Goal: Task Accomplishment & Management: Manage account settings

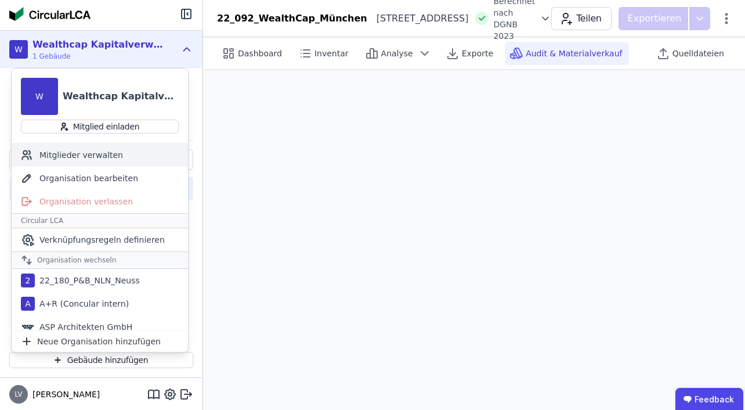
click at [111, 154] on div "Mitglieder verwalten" at bounding box center [100, 154] width 176 height 23
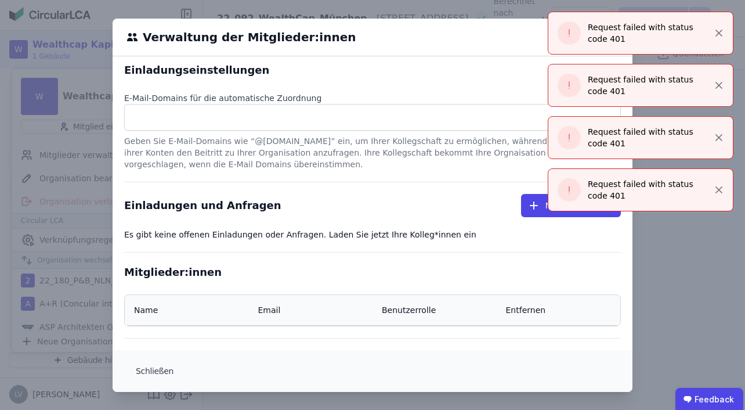
scroll to position [1, 0]
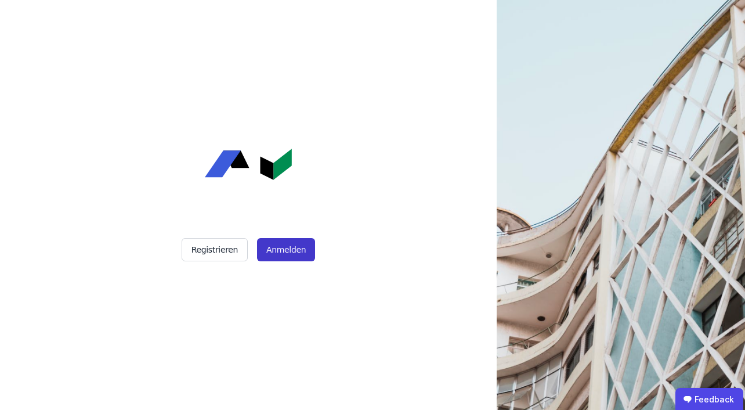
click at [288, 247] on button "Anmelden" at bounding box center [286, 249] width 58 height 23
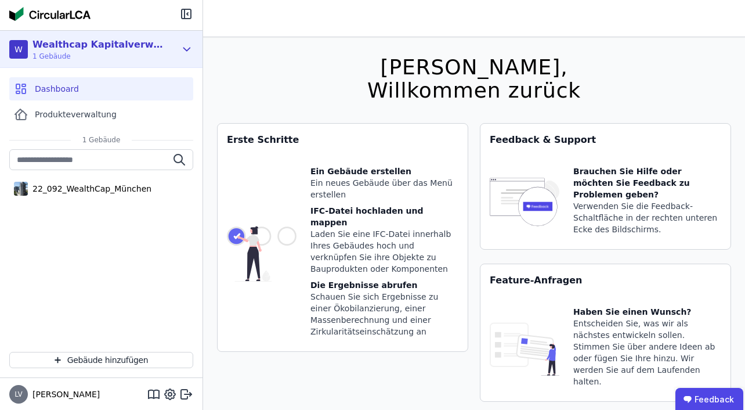
click at [189, 49] on icon at bounding box center [187, 49] width 6 height 3
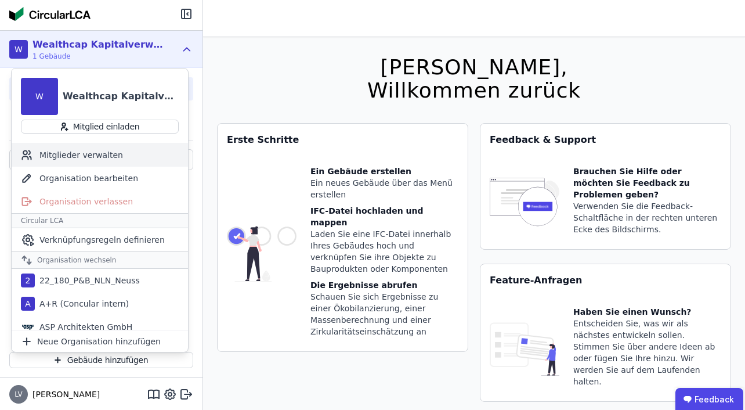
click at [104, 152] on div "Mitglieder verwalten" at bounding box center [100, 154] width 176 height 23
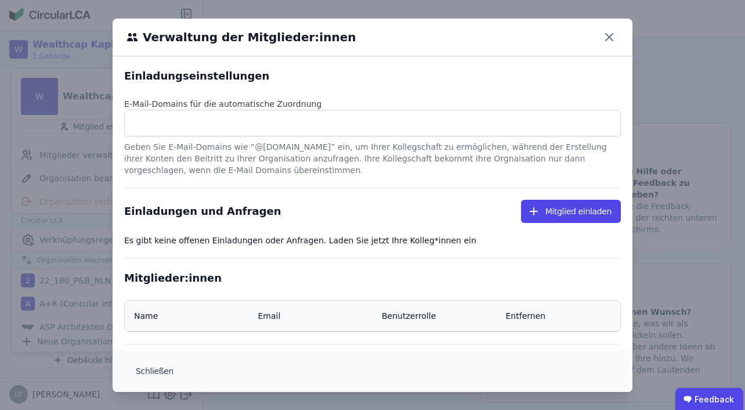
select select "*"
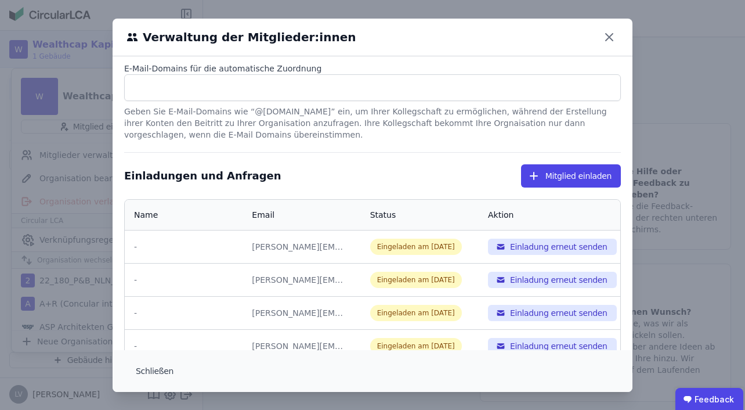
scroll to position [46, 0]
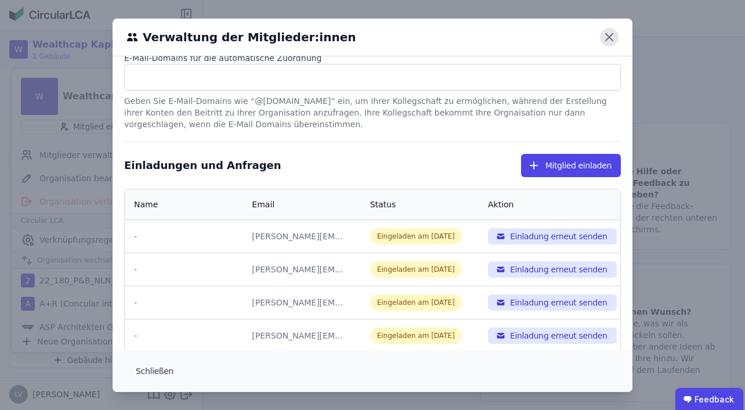
click at [606, 37] on icon at bounding box center [609, 37] width 19 height 19
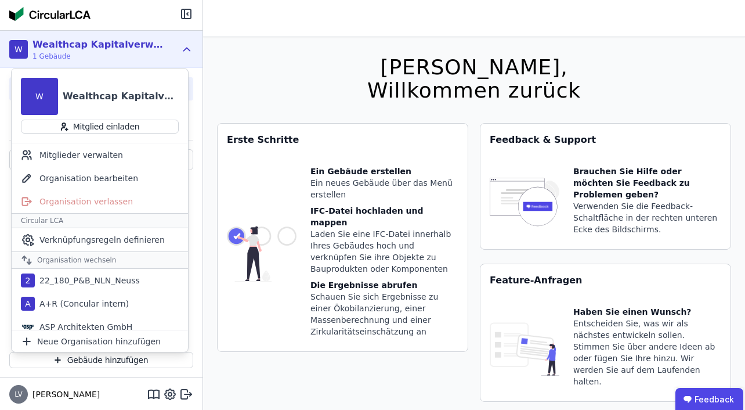
click at [274, 82] on div "[PERSON_NAME], Willkommen zurück Sie verwenden derzeit eine Beta-Version. Es kö…" at bounding box center [474, 242] width 514 height 410
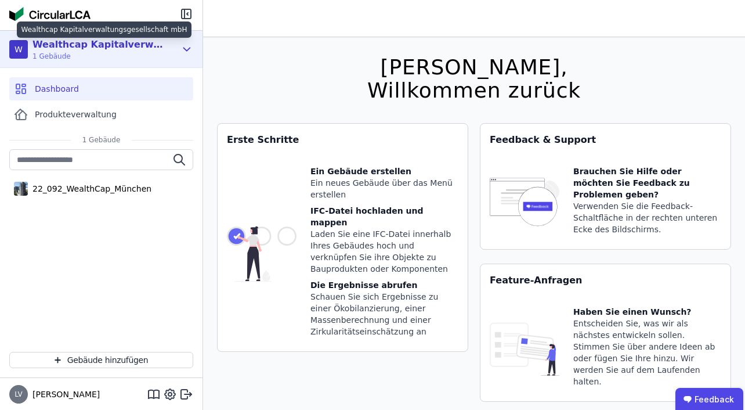
click at [86, 50] on div "Wealthcap Kapitalverwaltungsgesellschaft mbH" at bounding box center [98, 45] width 133 height 14
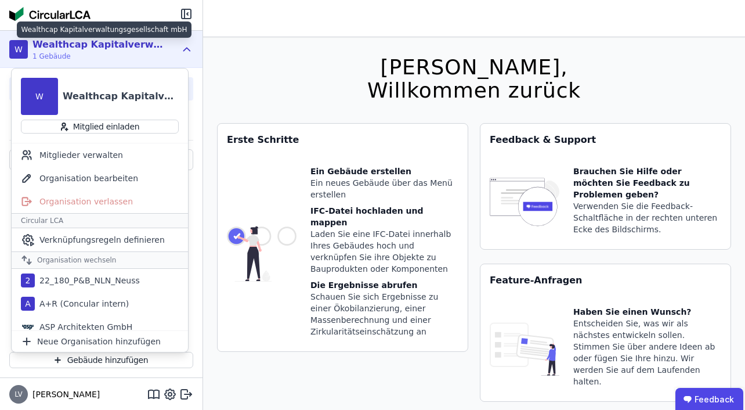
click at [86, 50] on div "Wealthcap Kapitalverwaltungsgesellschaft mbH" at bounding box center [98, 45] width 133 height 14
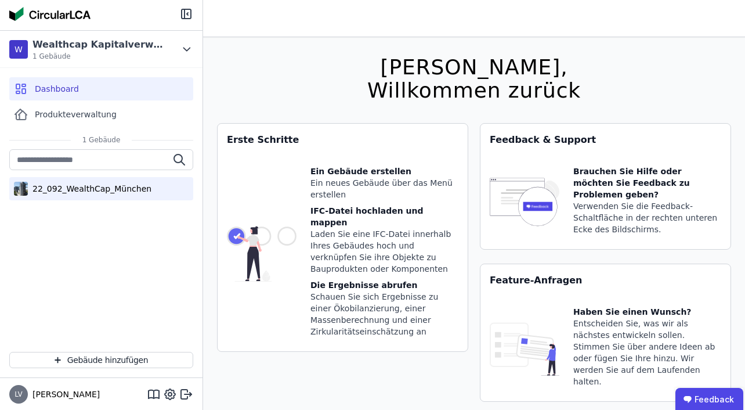
click at [79, 188] on div "22_092_WealthCap_München" at bounding box center [90, 189] width 124 height 12
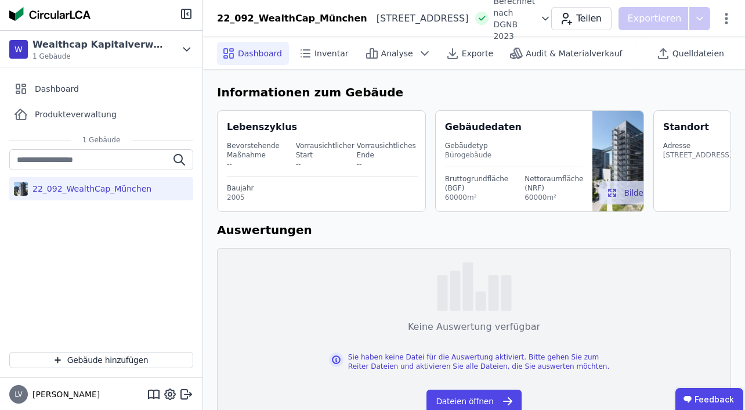
click at [469, 79] on div "Informationen zum Gebäude Lebenszyklus Bevorstehende Maßnahme -- Vorrausichtlic…" at bounding box center [474, 255] width 542 height 371
